Goal: Navigation & Orientation: Find specific page/section

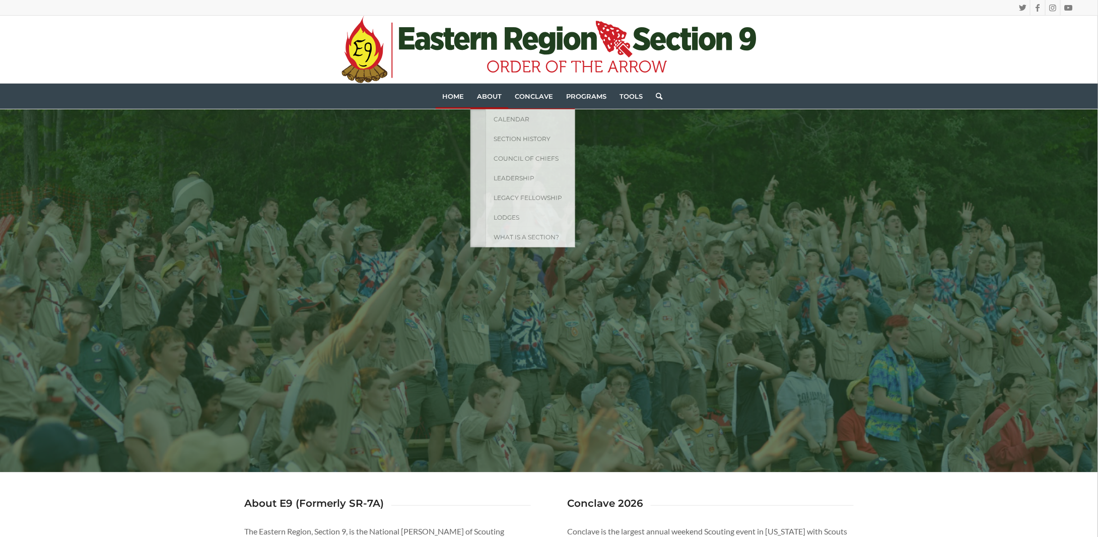
click at [496, 98] on span "About" at bounding box center [489, 96] width 25 height 8
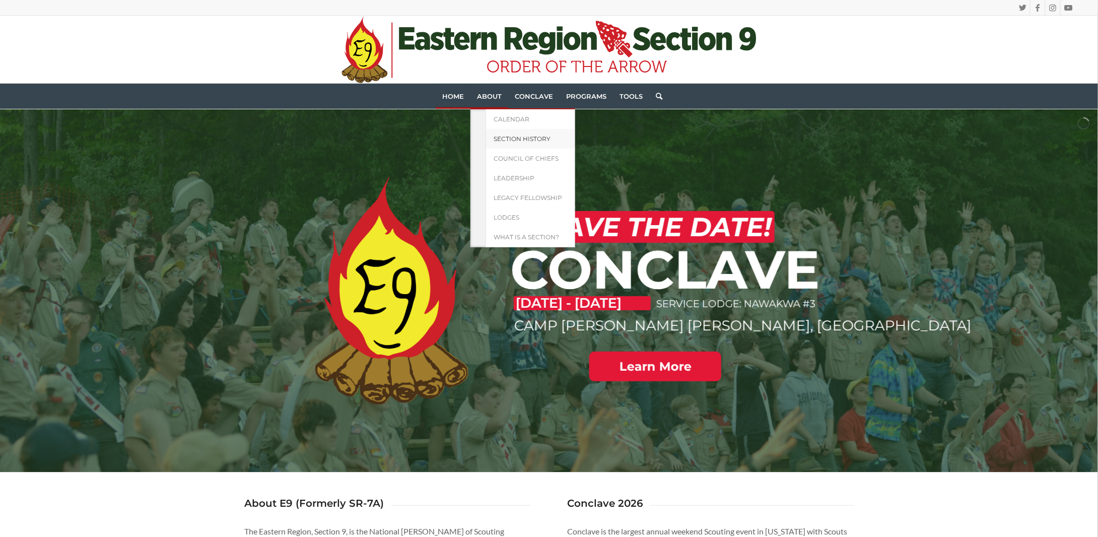
click at [496, 138] on span "Section History" at bounding box center [521, 139] width 57 height 8
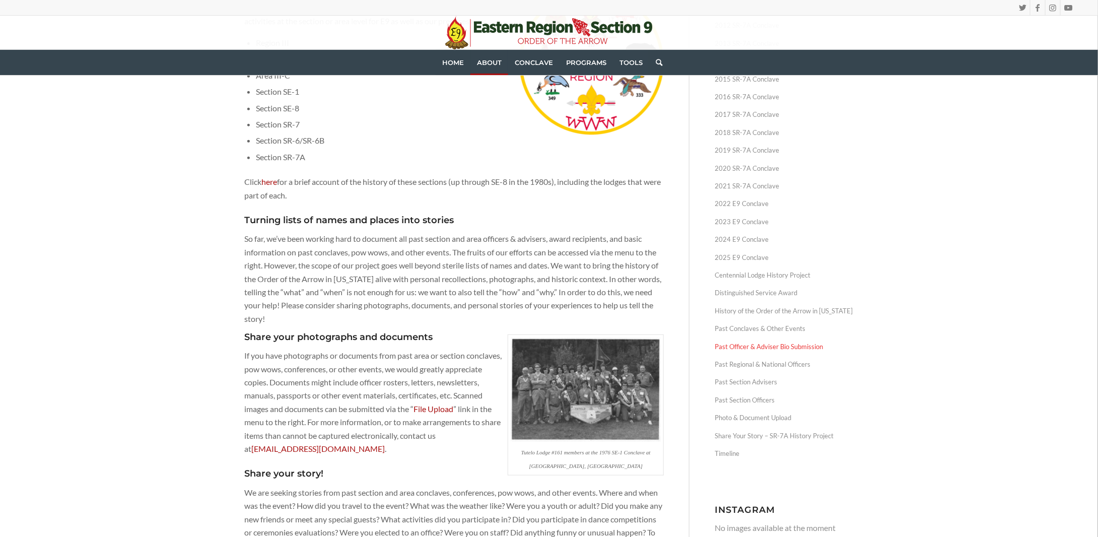
scroll to position [201, 0]
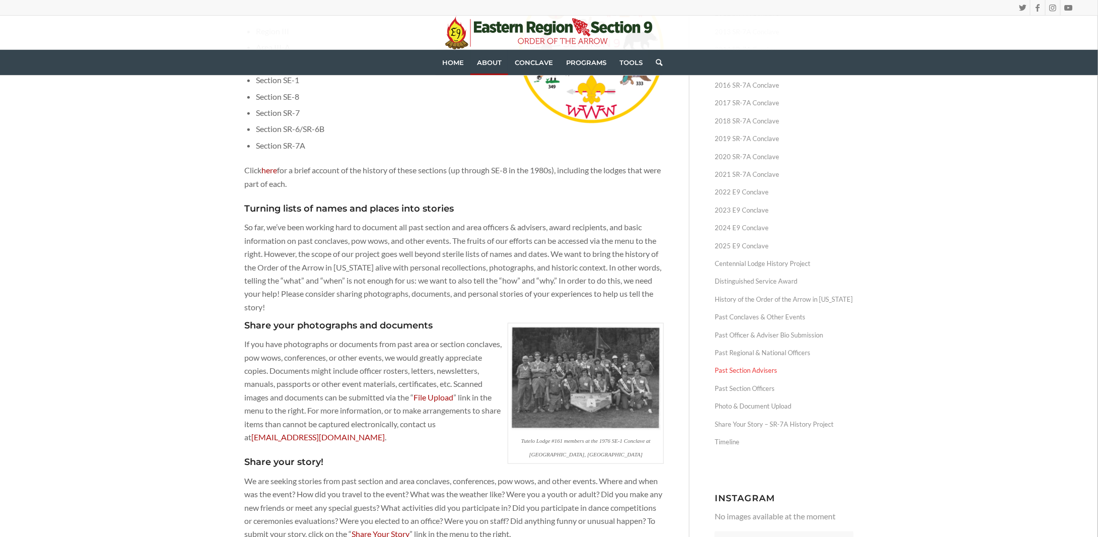
click at [762, 369] on link "Past Section Advisers" at bounding box center [783, 370] width 139 height 18
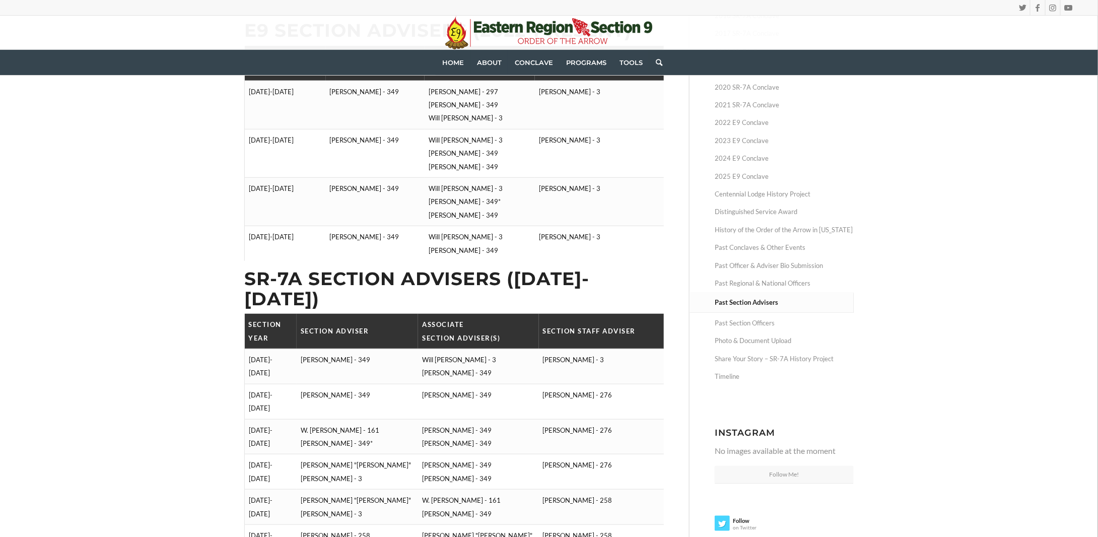
scroll to position [50, 0]
